Goal: Check status

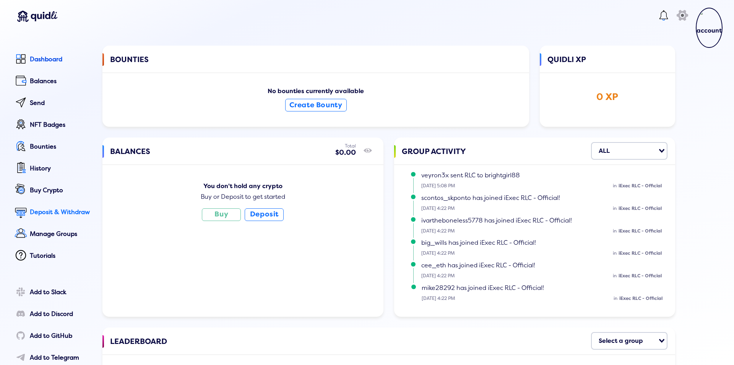
click at [44, 212] on div "Deposit & Withdraw" at bounding box center [61, 211] width 62 height 7
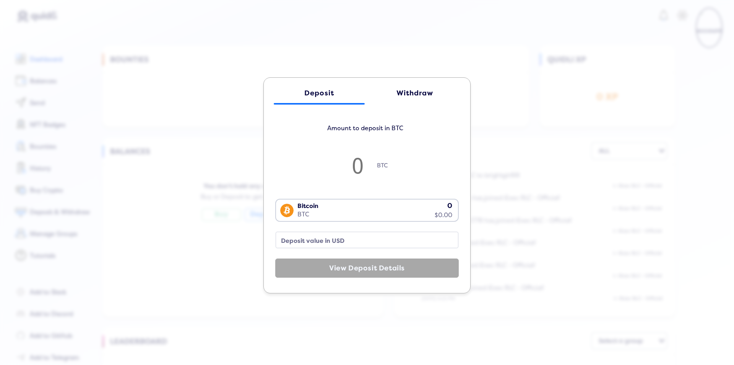
click at [336, 31] on div "Deposit Withdraw Amount to deposit in BTC BTC Bitcoin BTC 0 $0.00 Loading... De…" at bounding box center [367, 182] width 734 height 365
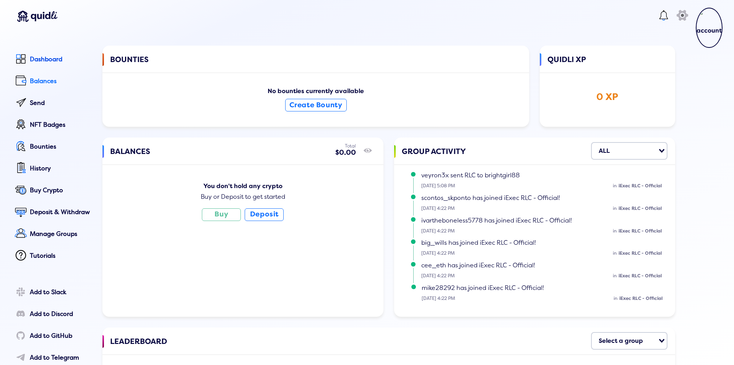
click at [45, 79] on div "Balances" at bounding box center [61, 81] width 62 height 7
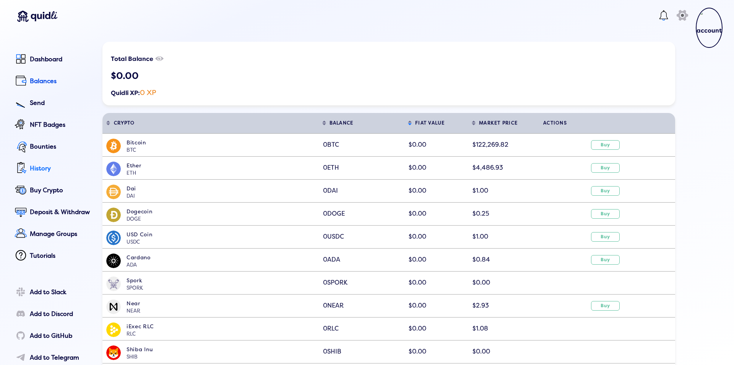
click at [36, 167] on div "History" at bounding box center [61, 168] width 62 height 7
select select "50"
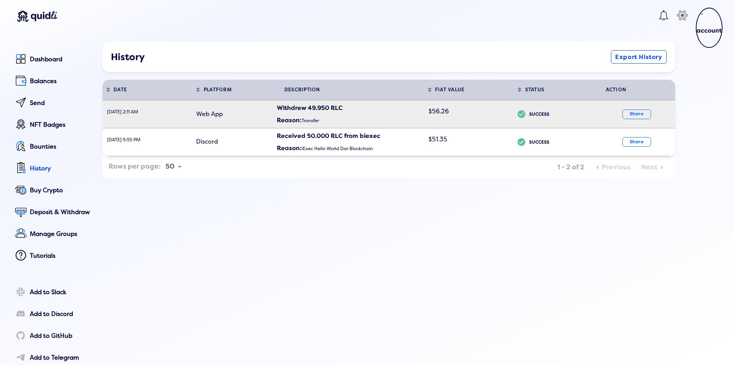
click at [303, 117] on div "Reason: Transfer" at bounding box center [350, 119] width 147 height 15
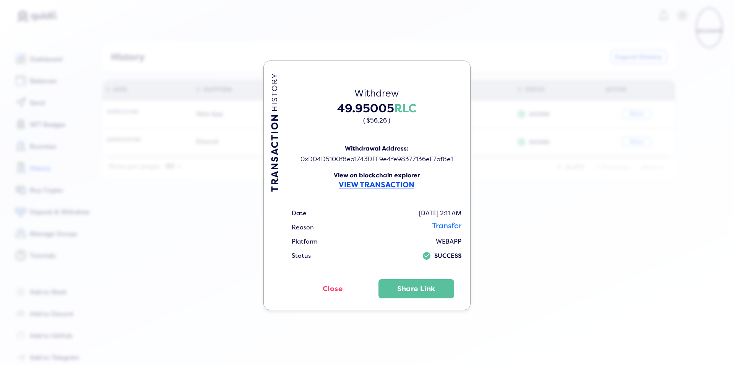
click at [369, 184] on span "VIEW TRANSACTION" at bounding box center [377, 185] width 76 height 10
click at [335, 285] on button "Close" at bounding box center [333, 288] width 84 height 19
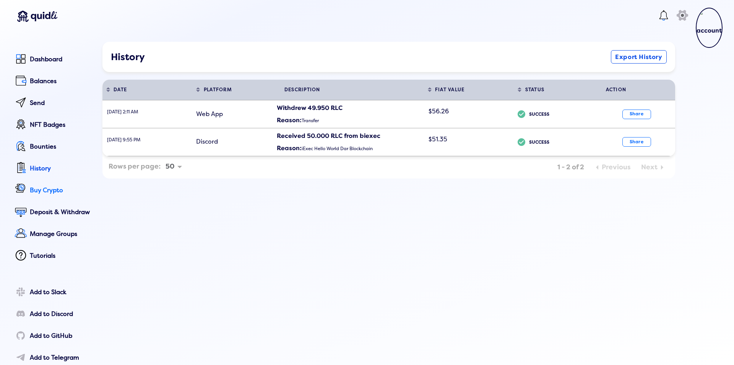
click at [47, 189] on div "Buy Crypto" at bounding box center [61, 190] width 62 height 7
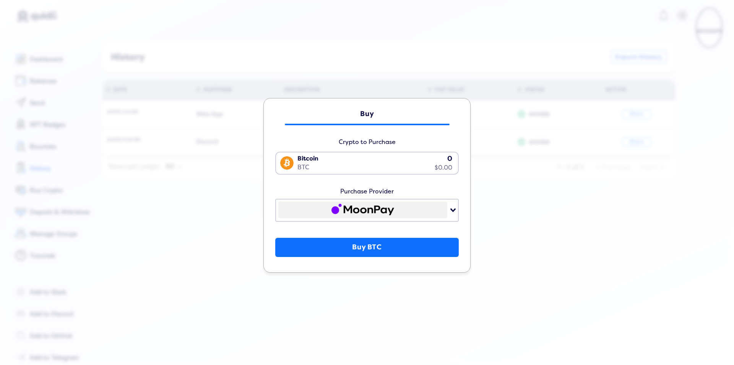
click at [343, 165] on div "Bitcoin BTC 0 $0.00" at bounding box center [365, 162] width 179 height 20
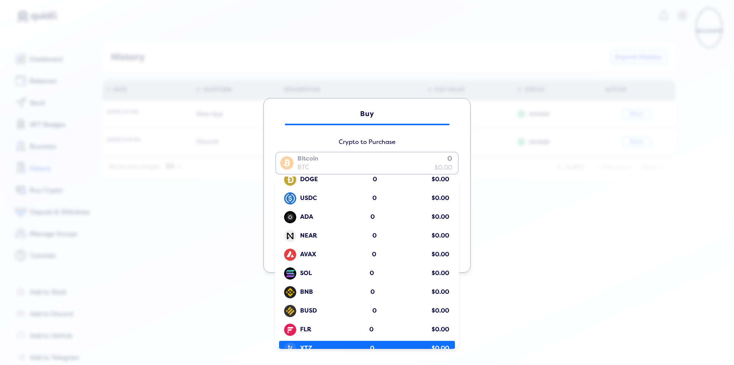
scroll to position [139, 0]
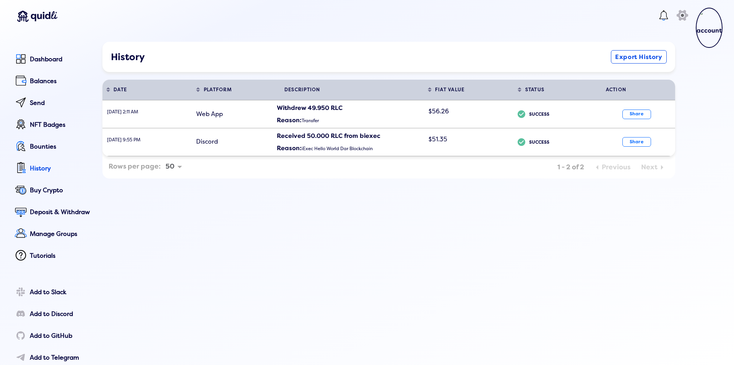
click at [594, 291] on div "Buy Crypto to Purchase Bitcoin BTC 0 $0.00 Loading... BTC 0 $0.00 ETH 0 $0.00 D…" at bounding box center [367, 177] width 734 height 365
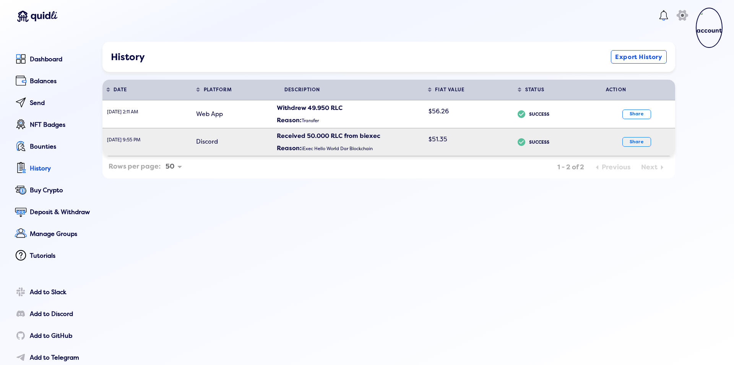
click at [309, 142] on div "Reason: iExec Hello World Dar Blockchain" at bounding box center [350, 147] width 147 height 15
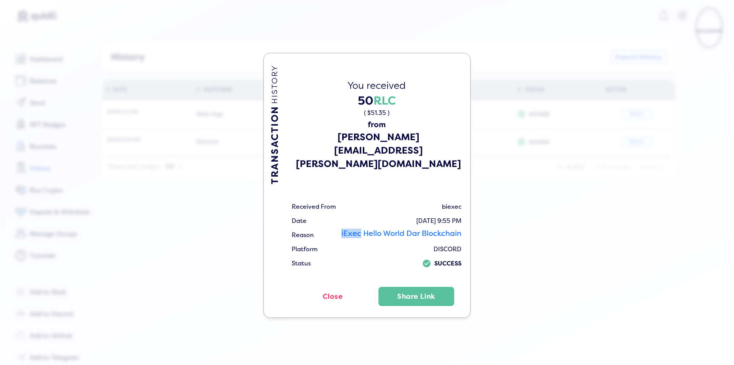
drag, startPoint x: 333, startPoint y: 217, endPoint x: 358, endPoint y: 220, distance: 25.4
click at [358, 228] on tr "Reason iExec Hello World Dar Blockchain" at bounding box center [376, 235] width 171 height 14
copy td "iExec"
